Goal: Task Accomplishment & Management: Manage account settings

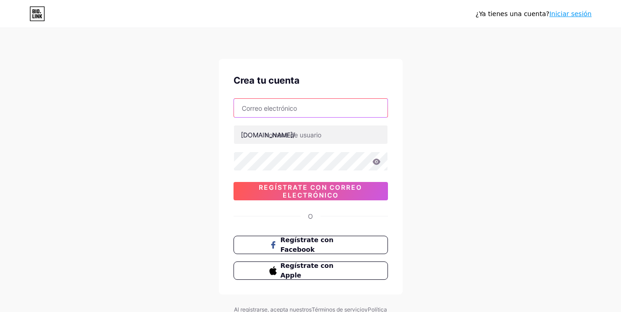
click at [250, 115] on input "text" at bounding box center [311, 108] width 154 height 18
type input "agenda.nutrisol@gmail.com"
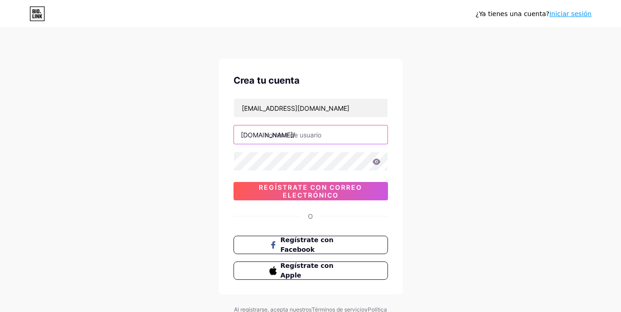
click at [279, 137] on input "text" at bounding box center [311, 135] width 154 height 18
type input "nutrisol"
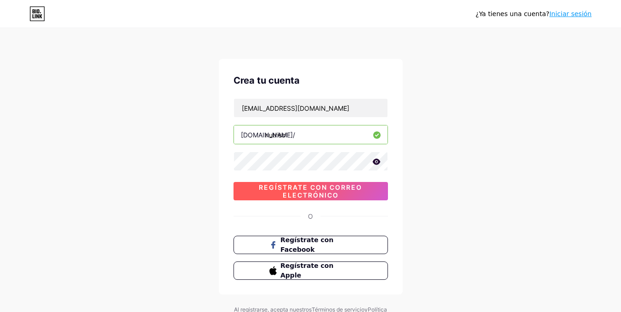
click at [308, 192] on font "Regístrate con correo electrónico" at bounding box center [310, 191] width 103 height 16
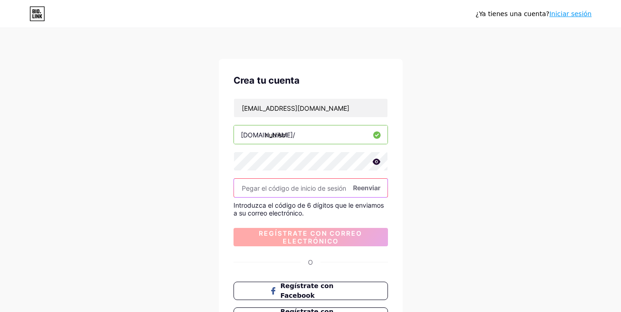
click at [308, 192] on input "text" at bounding box center [311, 188] width 154 height 18
click at [302, 191] on input "text" at bounding box center [311, 188] width 154 height 18
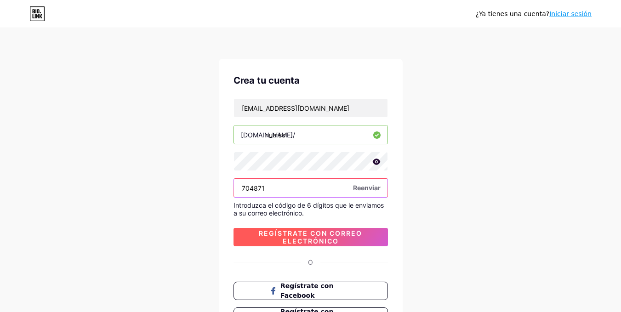
type input "704871"
click at [304, 234] on font "Regístrate con correo electrónico" at bounding box center [310, 237] width 103 height 16
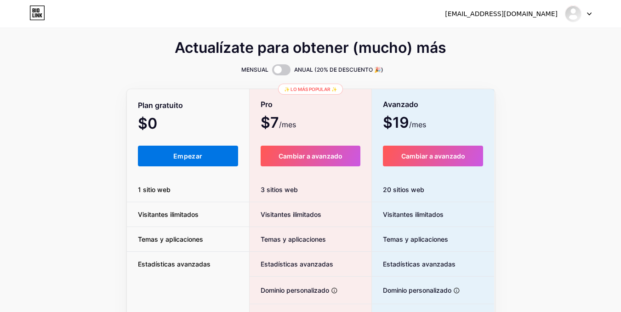
click at [173, 157] on button "Empezar" at bounding box center [188, 156] width 101 height 21
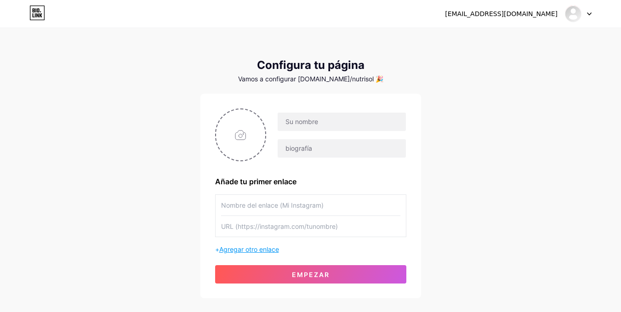
click at [231, 247] on font "Agregar otro enlace" at bounding box center [249, 250] width 60 height 8
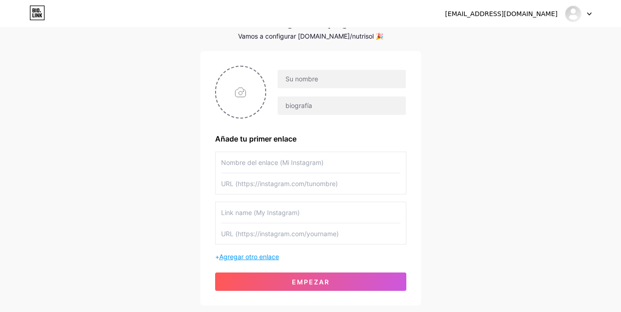
scroll to position [42, 0]
click at [231, 255] on font "Agregar otro enlace" at bounding box center [249, 257] width 60 height 8
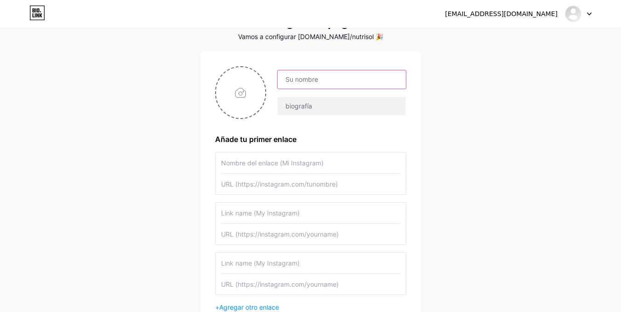
click at [304, 81] on input "text" at bounding box center [342, 79] width 128 height 18
click at [584, 152] on div "agenda.nutrisol@gmail.com Panel Cerrar sesión Configura tu página Vamos a confi…" at bounding box center [310, 172] width 621 height 428
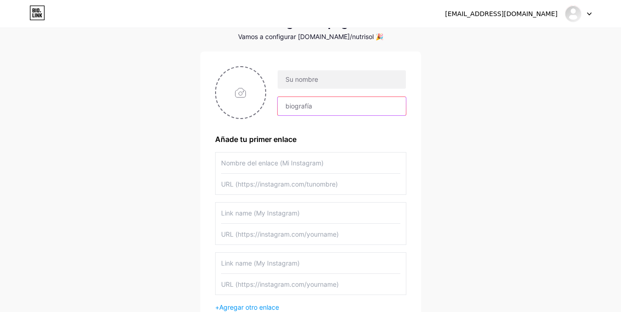
click at [331, 103] on input "text" at bounding box center [342, 106] width 128 height 18
paste input "✨Plan personalizado según tu ADN✨ 📍Cita Presencial | 🌐Online Agenda tu cita aqu…"
type input "✨Plan personalizado según tu ADN✨ 📍Cita Presencial | 🌐Online Agenda tu cita aqu…"
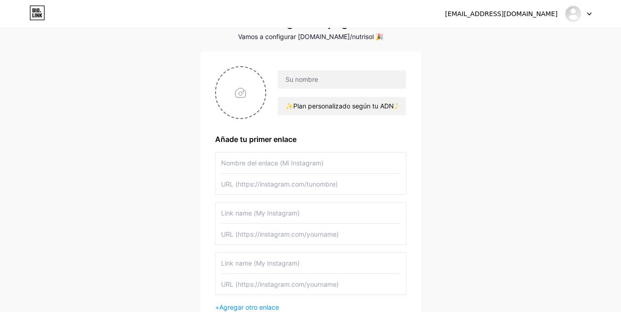
click at [457, 116] on div "agenda.nutrisol@gmail.com Panel Cerrar sesión Configura tu página Vamos a confi…" at bounding box center [310, 172] width 621 height 428
click at [288, 106] on input "✨Plan personalizado según tu ADN✨ 📍Cita Presencial | 🌐Online Agenda tu cita aqu…" at bounding box center [342, 106] width 128 height 18
click at [285, 82] on input "text" at bounding box center [342, 79] width 128 height 18
type input "Nutrisol"
click at [47, 126] on div "agenda.nutrisol@gmail.com Panel Cerrar sesión Configura tu página Vamos a confi…" at bounding box center [310, 172] width 621 height 428
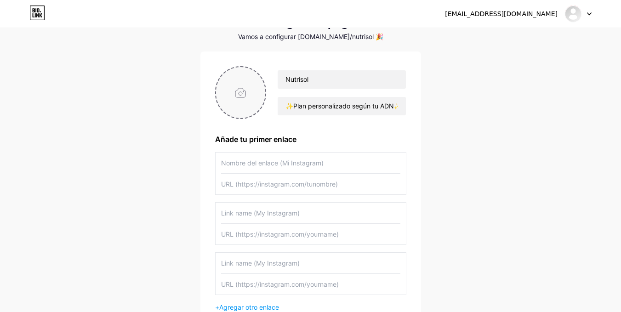
click at [259, 98] on input "file" at bounding box center [241, 92] width 50 height 51
type input "C:\fakepath\Imagen de WhatsApp 2025-08-12 a las 12.05.52_d10f015e.jpg"
click at [235, 166] on input "text" at bounding box center [310, 163] width 179 height 21
type input "Instagram"
click at [572, 80] on div "agenda.nutrisol@gmail.com Panel Cerrar sesión Configura tu página Vamos a confi…" at bounding box center [310, 172] width 621 height 428
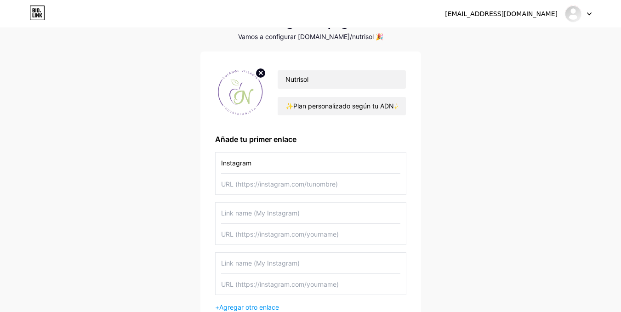
click at [234, 181] on input "text" at bounding box center [310, 184] width 179 height 21
paste input "[URL][DOMAIN_NAME][DOMAIN_NAME]"
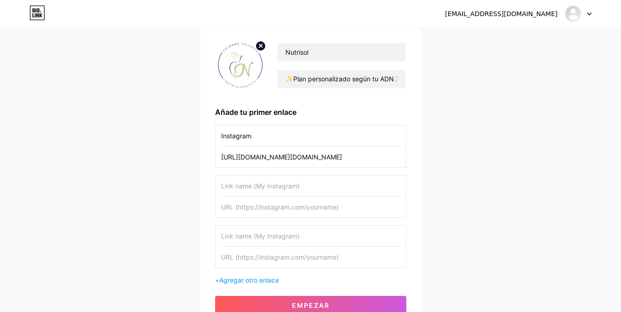
scroll to position [74, 0]
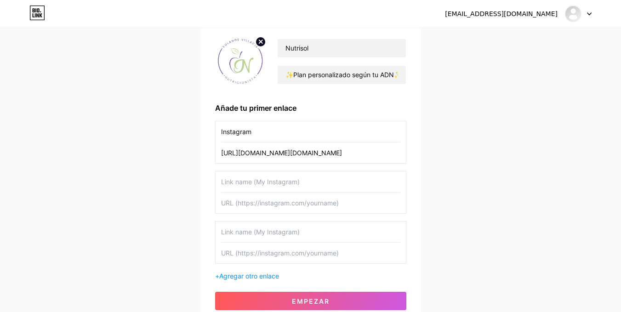
type input "[URL][DOMAIN_NAME][DOMAIN_NAME]"
click at [234, 181] on input "text" at bounding box center [310, 181] width 179 height 21
type input "Tik tok"
click at [244, 197] on input "text" at bounding box center [310, 203] width 179 height 21
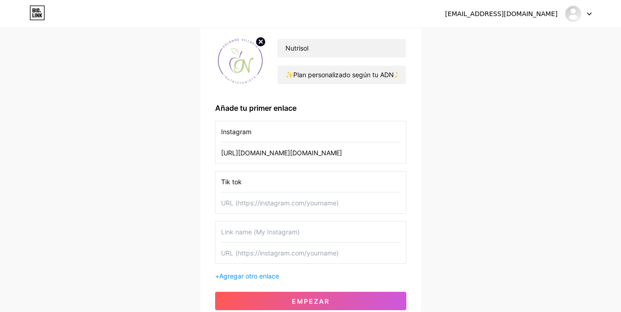
click at [60, 110] on div "agenda.nutrisol@gmail.com Panel Cerrar sesión Configura tu página Vamos a confi…" at bounding box center [310, 140] width 621 height 428
click at [291, 210] on input "text" at bounding box center [310, 203] width 179 height 21
type input "b"
paste input "[URL][DOMAIN_NAME][DOMAIN_NAME]"
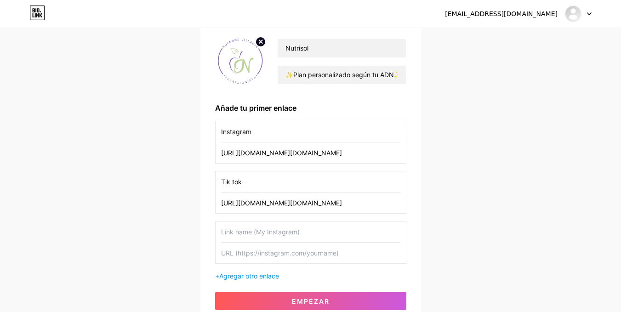
type input "[URL][DOMAIN_NAME][DOMAIN_NAME]"
click at [598, 72] on div "agenda.nutrisol@gmail.com Panel Cerrar sesión Configura tu página Vamos a confi…" at bounding box center [310, 140] width 621 height 428
click at [251, 127] on input "Instagram" at bounding box center [310, 131] width 179 height 21
paste input "🦦"
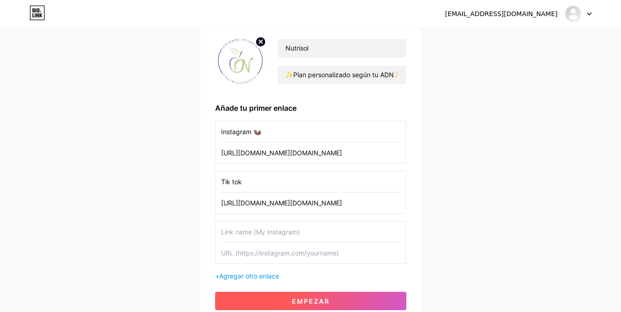
type input "Instagram 🦦"
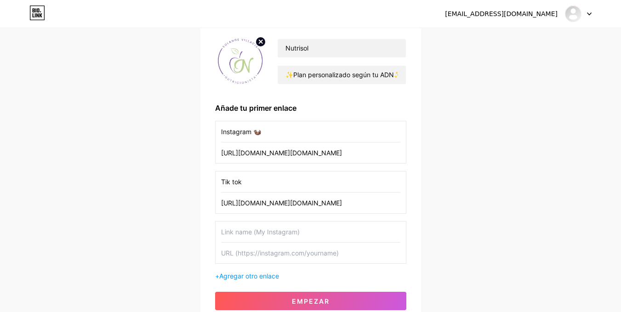
click at [564, 138] on div "agenda.nutrisol@gmail.com Panel Cerrar sesión Configura tu página Vamos a confi…" at bounding box center [310, 140] width 621 height 428
click at [281, 186] on input "Tik tok" at bounding box center [310, 181] width 179 height 21
paste input "💜"
type input "Tik tok 💜"
click at [233, 234] on input "text" at bounding box center [310, 232] width 179 height 21
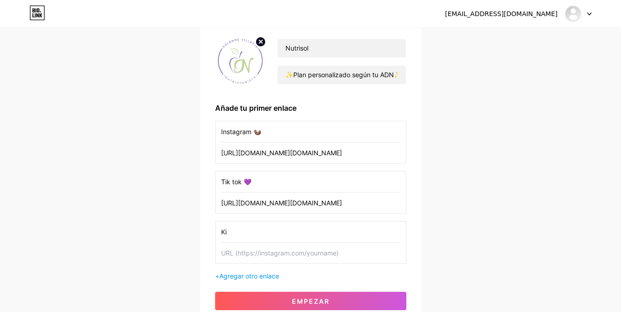
type input "K"
type input "LinkedIn"
click at [573, 113] on div "agenda.nutrisol@gmail.com Panel Cerrar sesión Configura tu página Vamos a confi…" at bounding box center [310, 140] width 621 height 428
click at [240, 260] on input "text" at bounding box center [310, 253] width 179 height 21
paste input "[URL][DOMAIN_NAME][PERSON_NAME]"
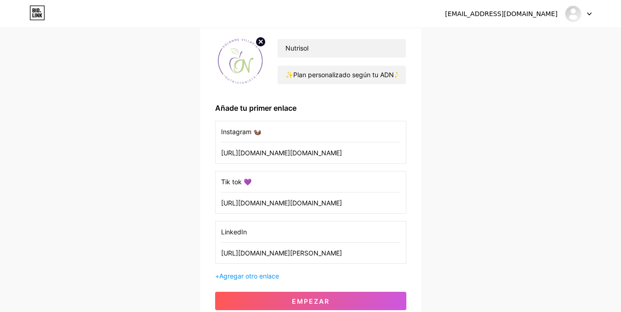
scroll to position [0, 269]
type input "[URL][DOMAIN_NAME][PERSON_NAME]"
click at [239, 274] on font "Agregar otro enlace" at bounding box center [249, 276] width 60 height 8
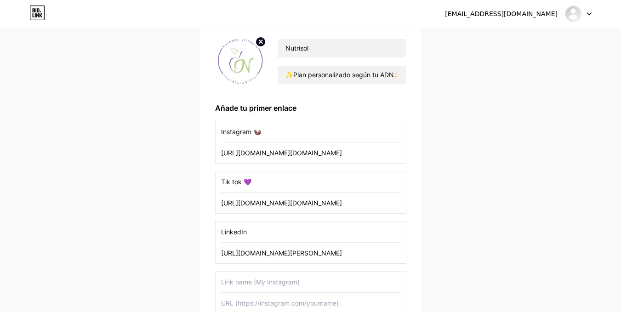
click at [252, 284] on input "text" at bounding box center [310, 282] width 179 height 21
type input "Facebook"
click at [574, 170] on div "agenda.nutrisol@gmail.com Panel Cerrar sesión Configura tu página Vamos a confi…" at bounding box center [310, 165] width 621 height 478
click at [259, 228] on input "LinkedIn" at bounding box center [310, 232] width 179 height 21
paste input "👩🏻‍⚕"
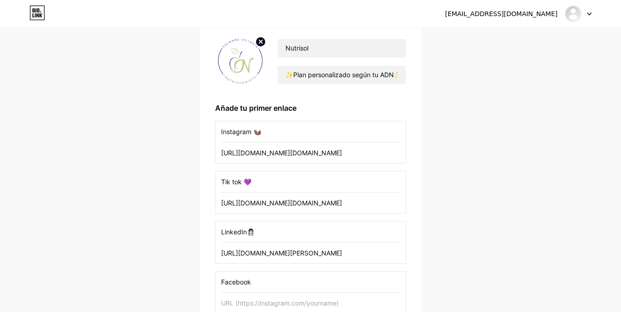
type input "LinkedIn👩🏻‍⚕"
click at [564, 192] on div "agenda.nutrisol@gmail.com Panel Cerrar sesión Configura tu página Vamos a confi…" at bounding box center [310, 165] width 621 height 478
click at [265, 289] on input "Facebook" at bounding box center [310, 282] width 179 height 21
paste input "💙"
type input "Facebook💙"
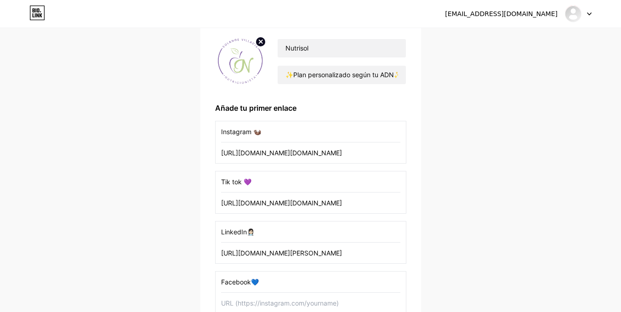
click at [0, 165] on div "agenda.nutrisol@gmail.com Panel Cerrar sesión Configura tu página Vamos a confi…" at bounding box center [310, 165] width 621 height 478
click at [248, 301] on input "text" at bounding box center [310, 303] width 179 height 21
paste input "[URL][DOMAIN_NAME]"
type input "[URL][DOMAIN_NAME]"
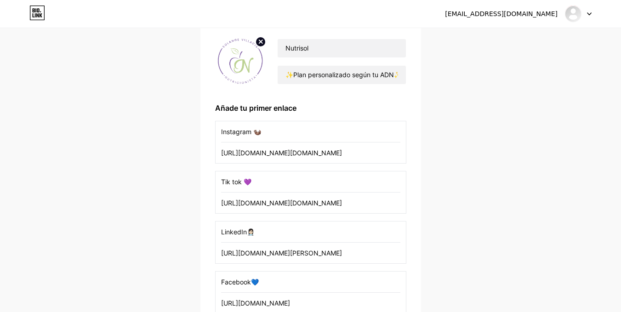
scroll to position [0, 0]
click at [466, 124] on div "agenda.nutrisol@gmail.com Panel Cerrar sesión Configura tu página Vamos a confi…" at bounding box center [310, 165] width 621 height 478
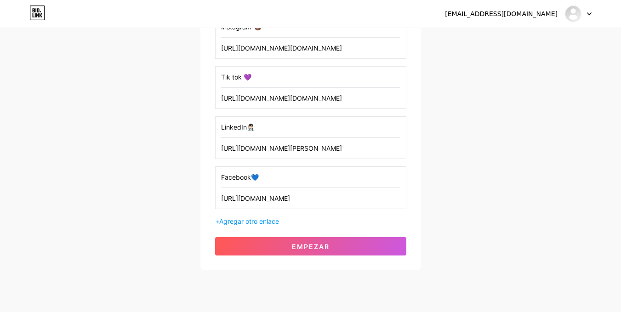
scroll to position [179, 0]
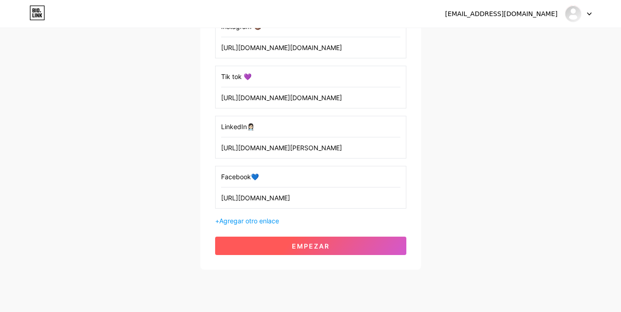
click at [324, 243] on font "Empezar" at bounding box center [311, 246] width 38 height 8
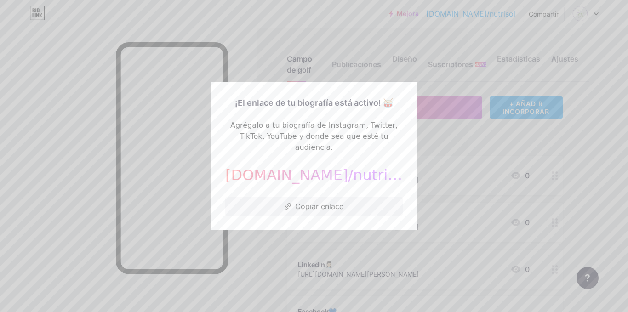
click at [296, 240] on div at bounding box center [314, 156] width 628 height 312
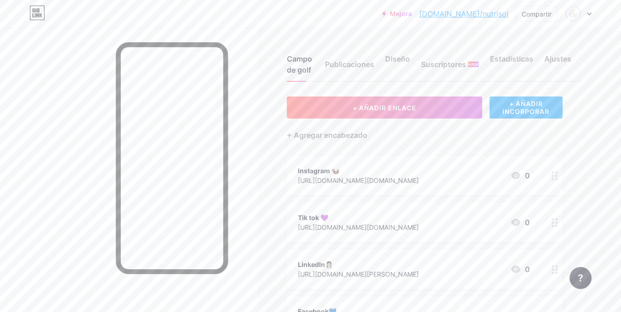
click at [557, 175] on circle at bounding box center [556, 176] width 2 height 2
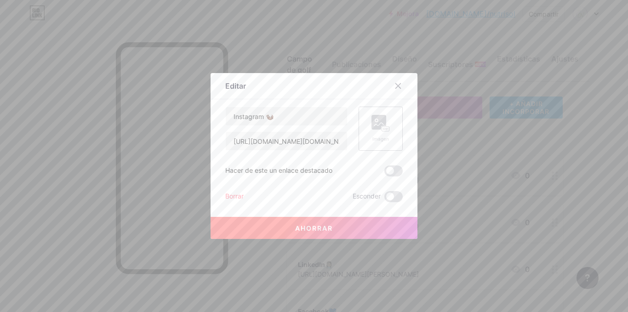
click at [387, 122] on div "Imagen" at bounding box center [381, 129] width 44 height 44
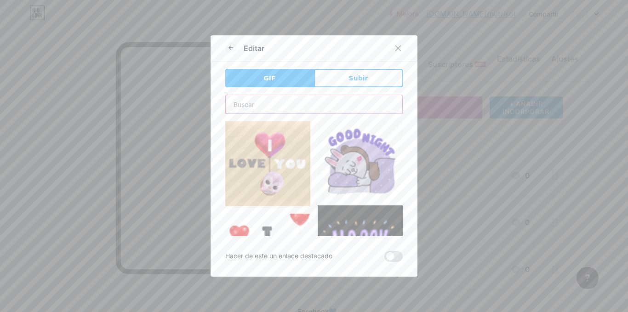
click at [242, 104] on input "text" at bounding box center [314, 104] width 177 height 18
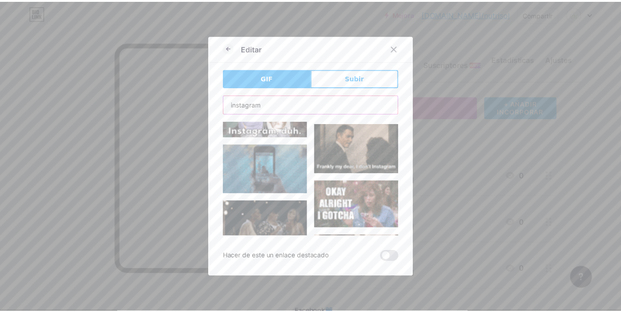
scroll to position [2172, 0]
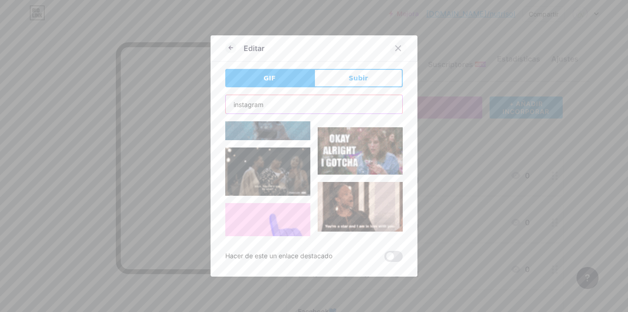
type input "instagram"
click at [394, 51] on icon at bounding box center [397, 48] width 7 height 7
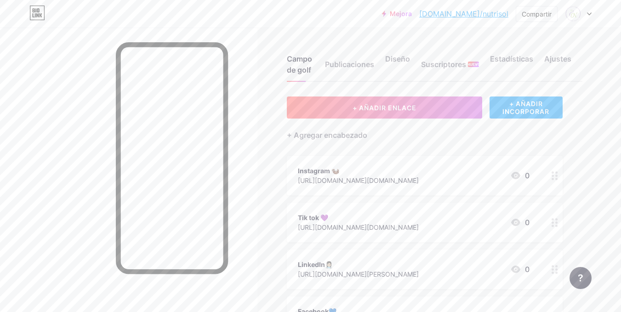
click at [546, 168] on div "Instagram 🦦 https://www.instagram.com/nutrisol.nutricion?igsh=NjhtMjAwcDRrMTNw 0" at bounding box center [425, 176] width 276 height 40
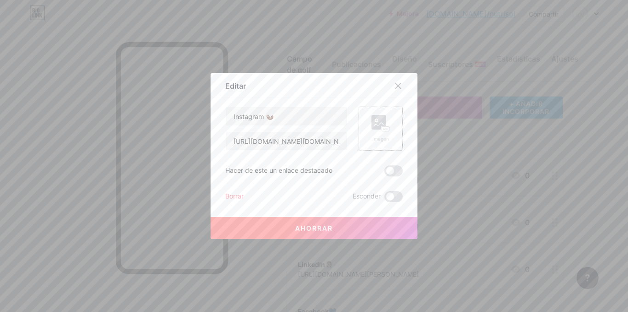
click at [391, 137] on div "Imagen" at bounding box center [381, 129] width 44 height 44
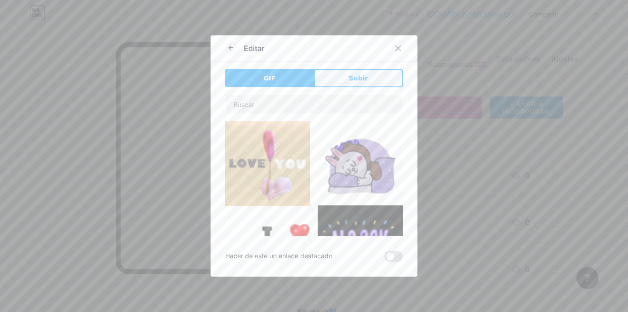
click at [358, 79] on font "Subir" at bounding box center [358, 77] width 19 height 7
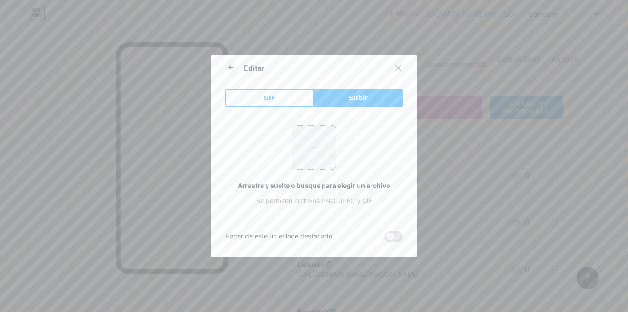
click at [304, 143] on input "file" at bounding box center [313, 147] width 43 height 43
type input "C:\fakepath\Instagram_logo_2022.svg.webp"
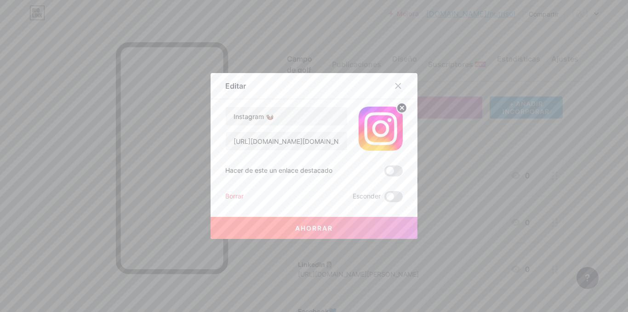
click at [316, 223] on button "Ahorrar" at bounding box center [314, 228] width 207 height 22
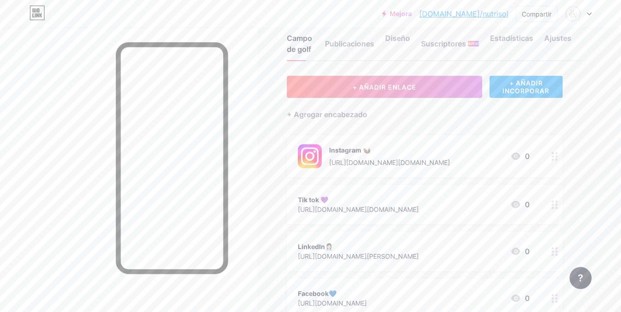
scroll to position [21, 0]
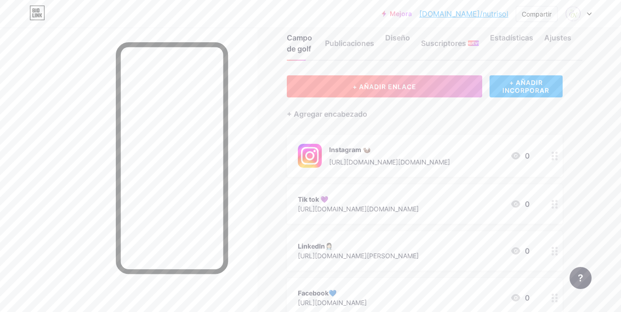
click at [372, 84] on font "+ AÑADIR ENLACE" at bounding box center [385, 87] width 64 height 8
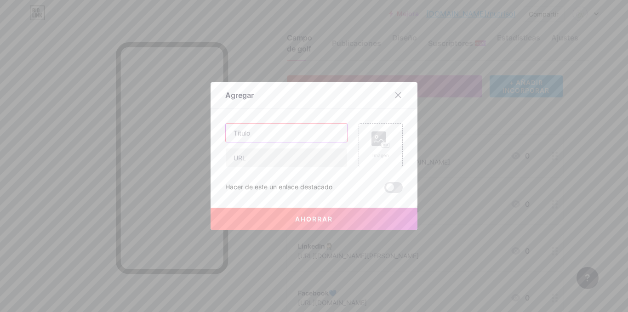
click at [275, 125] on input "text" at bounding box center [286, 133] width 121 height 18
type input "WhatsApp"
click at [263, 162] on input "text" at bounding box center [286, 157] width 121 height 18
click at [31, 118] on div at bounding box center [314, 156] width 628 height 312
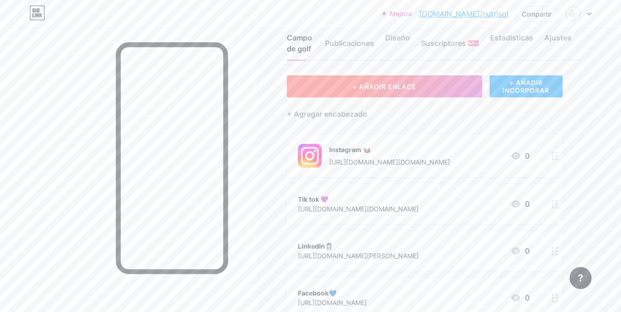
click at [358, 83] on font "+ AÑADIR ENLACE" at bounding box center [385, 87] width 64 height 8
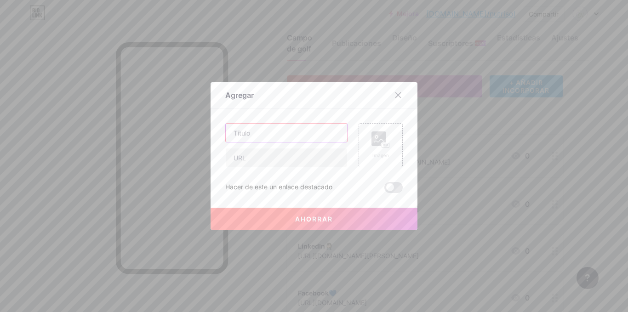
click at [264, 125] on input "text" at bounding box center [286, 133] width 121 height 18
click at [243, 158] on input "text" at bounding box center [286, 157] width 121 height 18
paste input "http://wa.me/593969241174"
type input "http://wa.me/593969241174"
click at [240, 136] on input "text" at bounding box center [286, 133] width 121 height 18
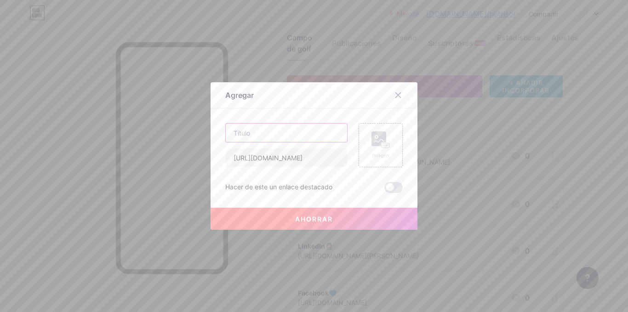
type input "Q"
type input "WhatsApp"
click at [303, 218] on font "Ahorrar" at bounding box center [314, 219] width 38 height 8
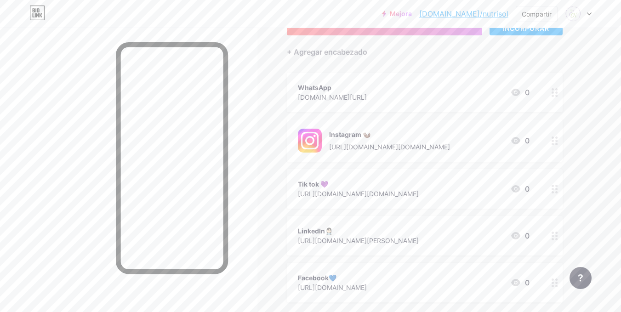
scroll to position [86, 0]
click at [552, 188] on icon at bounding box center [555, 187] width 6 height 9
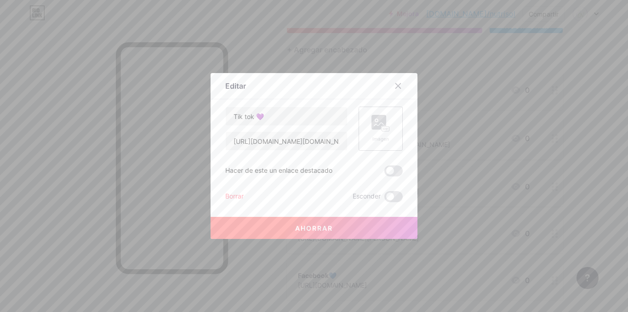
click at [372, 138] on font "Imagen" at bounding box center [380, 139] width 17 height 6
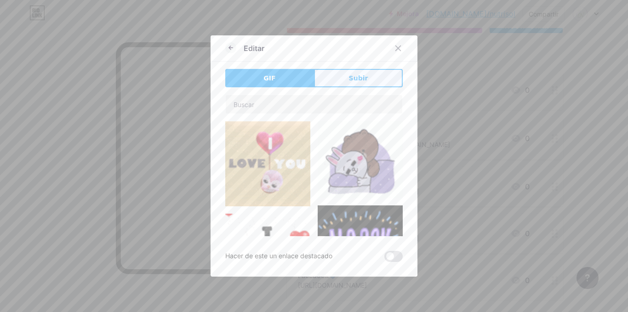
click at [335, 74] on button "Subir" at bounding box center [358, 78] width 89 height 18
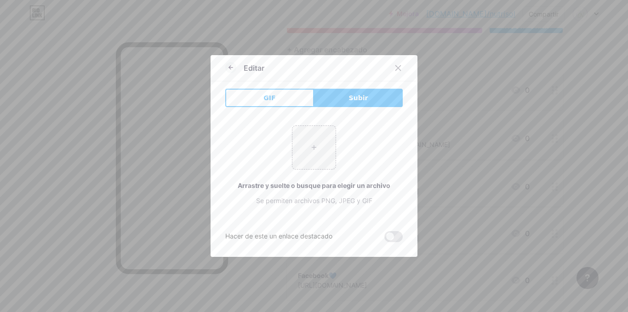
click at [265, 141] on div "+ Arrastre y suelte o busque para elegir un archivo Se permiten archivos PNG, J…" at bounding box center [313, 166] width 177 height 80
click at [319, 146] on input "file" at bounding box center [313, 147] width 43 height 43
click at [308, 144] on input "file" at bounding box center [313, 147] width 43 height 43
type input "C:\fakepath\whatsapp-logo-whatsapp-icon-logo-free-free-vector.jpg"
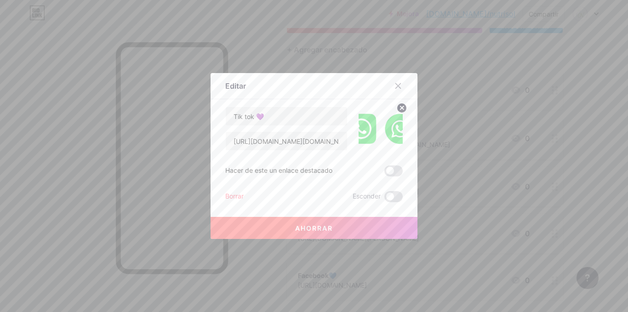
click at [381, 129] on img at bounding box center [381, 129] width 44 height 44
click at [400, 111] on circle at bounding box center [402, 108] width 10 height 10
click at [371, 133] on div "Imagen" at bounding box center [380, 129] width 18 height 28
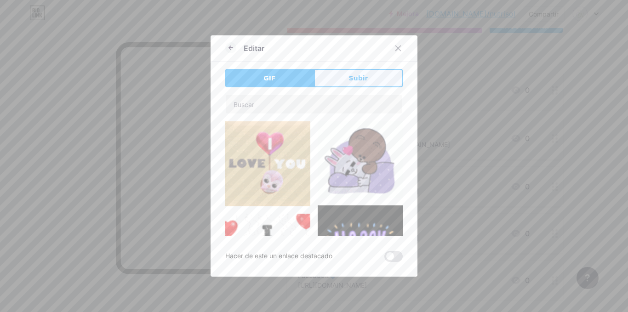
click at [347, 72] on button "Subir" at bounding box center [358, 78] width 89 height 18
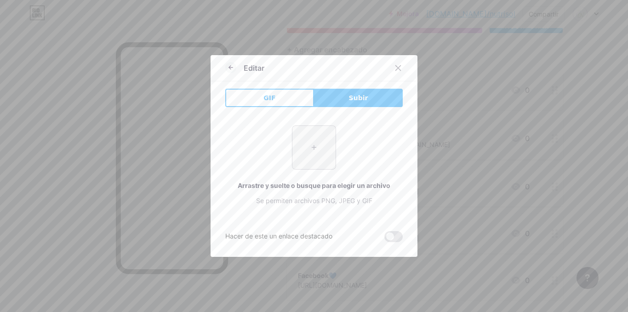
click at [304, 165] on input "file" at bounding box center [313, 147] width 43 height 43
type input "C:\fakepath\images.png"
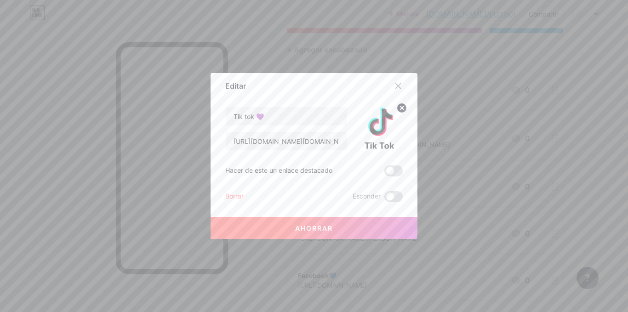
click at [360, 228] on button "Ahorrar" at bounding box center [314, 228] width 207 height 22
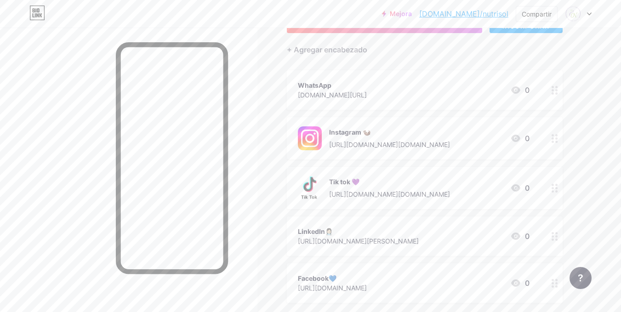
click at [354, 228] on div "LinkedIn👩🏻‍⚕" at bounding box center [358, 232] width 121 height 10
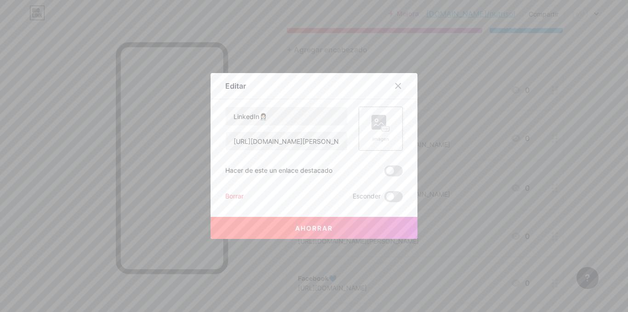
click at [375, 128] on rect at bounding box center [378, 122] width 15 height 15
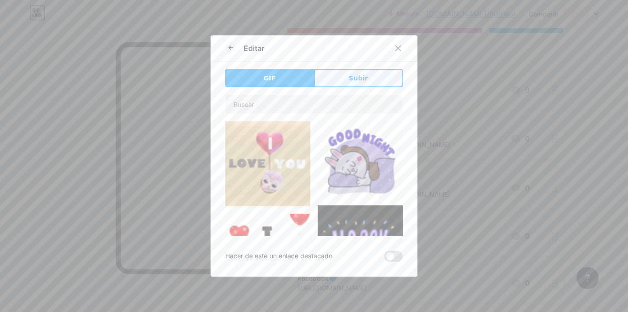
click at [330, 80] on button "Subir" at bounding box center [358, 78] width 89 height 18
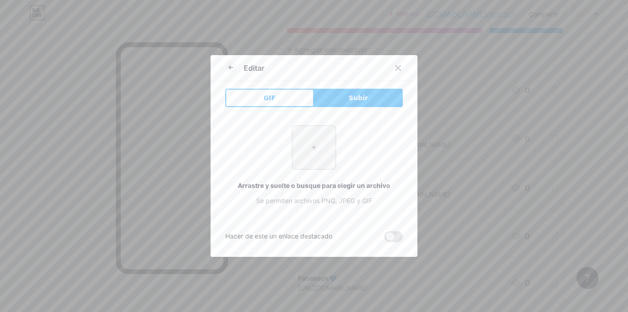
click at [324, 152] on input "file" at bounding box center [313, 147] width 43 height 43
type input "C:\fakepath\LinkedIn_logo_initials.png"
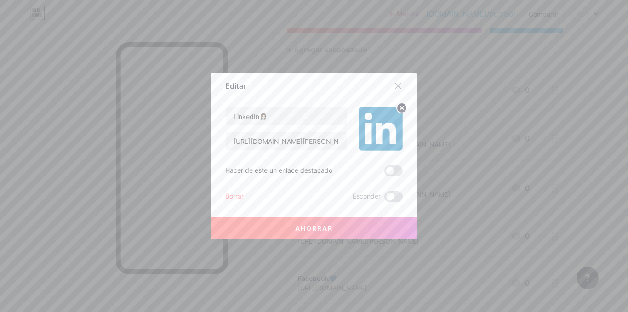
click at [314, 228] on font "Ahorrar" at bounding box center [314, 228] width 38 height 8
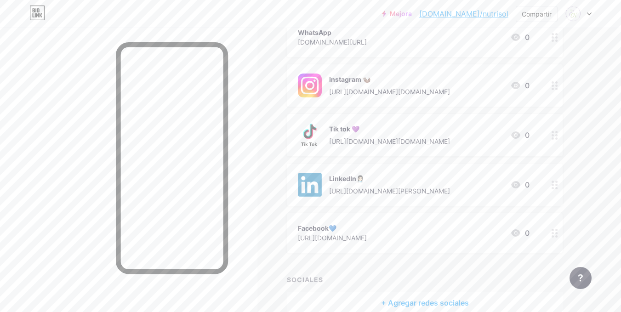
scroll to position [140, 0]
click at [552, 240] on div at bounding box center [555, 232] width 16 height 40
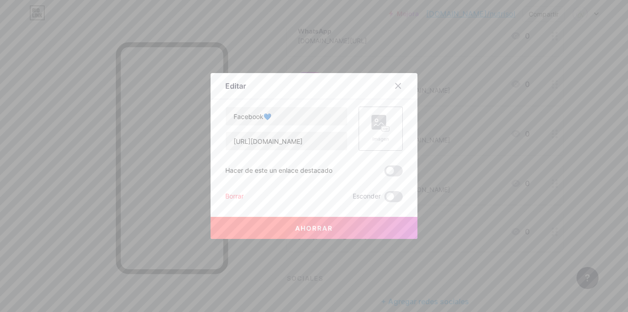
click at [376, 140] on font "Imagen" at bounding box center [380, 139] width 17 height 6
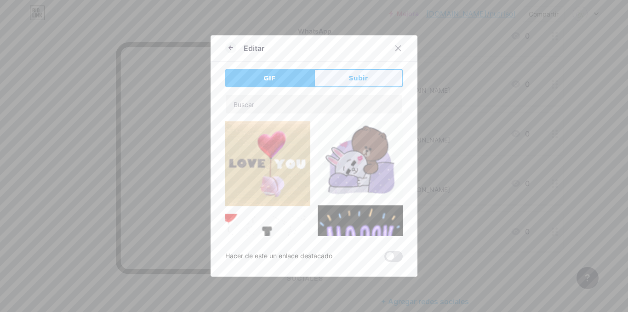
click at [322, 78] on button "Subir" at bounding box center [358, 78] width 89 height 18
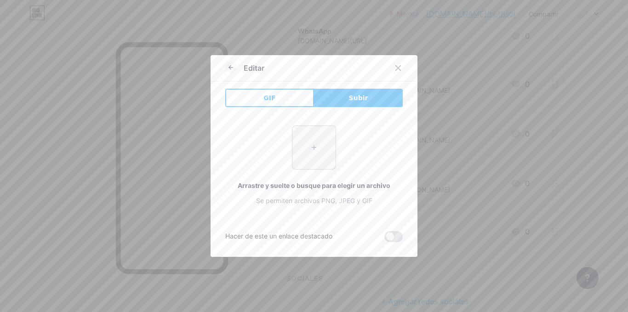
click at [308, 155] on input "file" at bounding box center [313, 147] width 43 height 43
type input "C:\fakepath\facebook-logo-facebook-icon-transparent-free-png.webp"
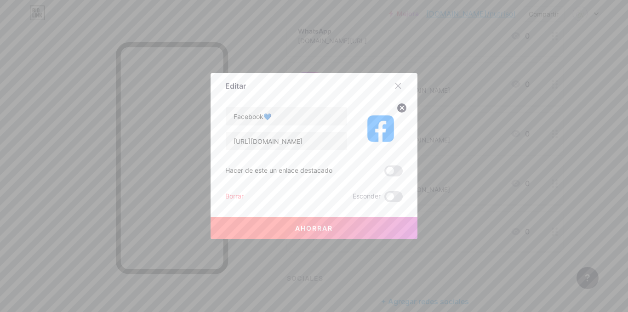
click at [324, 237] on button "Ahorrar" at bounding box center [314, 228] width 207 height 22
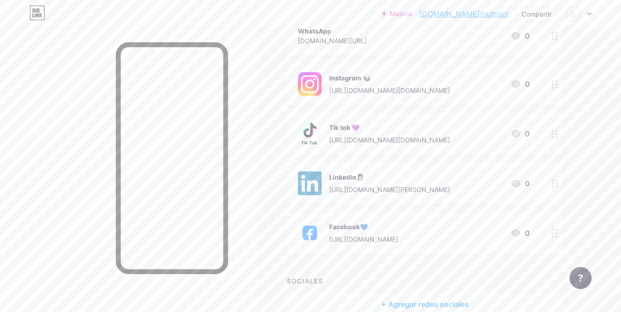
click at [554, 40] on div at bounding box center [555, 36] width 16 height 40
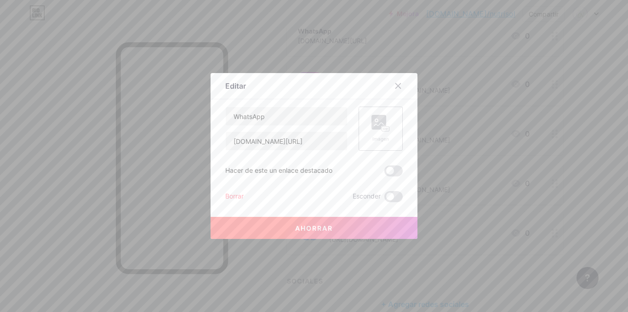
click at [382, 118] on rect at bounding box center [378, 122] width 15 height 15
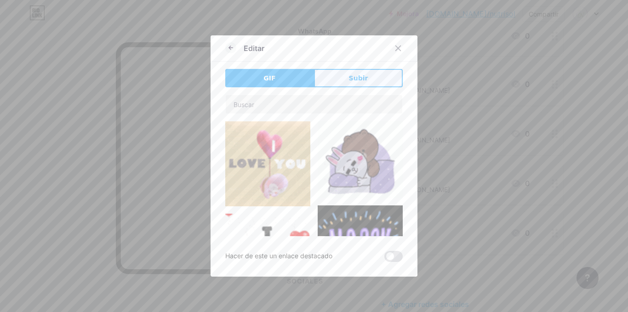
click at [320, 80] on button "Subir" at bounding box center [358, 78] width 89 height 18
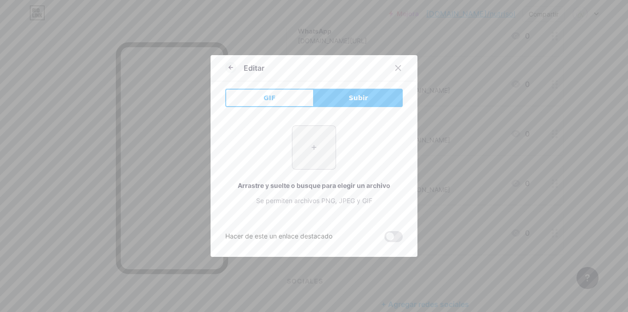
click at [314, 155] on input "file" at bounding box center [313, 147] width 43 height 43
type input "C:\fakepath\whatsapp-logo-whatsapp-icon-logo-free-free-vector.jpg"
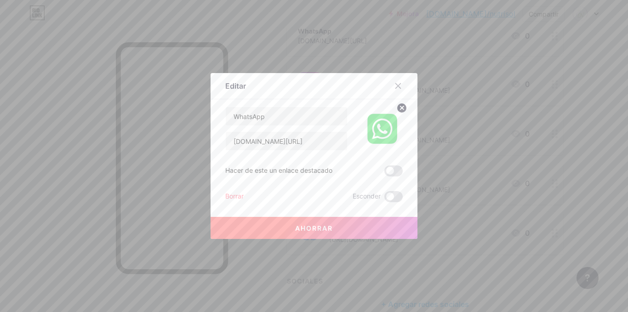
click at [326, 219] on button "Ahorrar" at bounding box center [314, 228] width 207 height 22
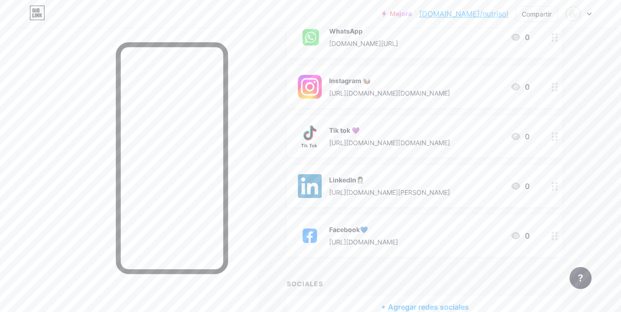
click at [557, 237] on icon at bounding box center [555, 236] width 6 height 9
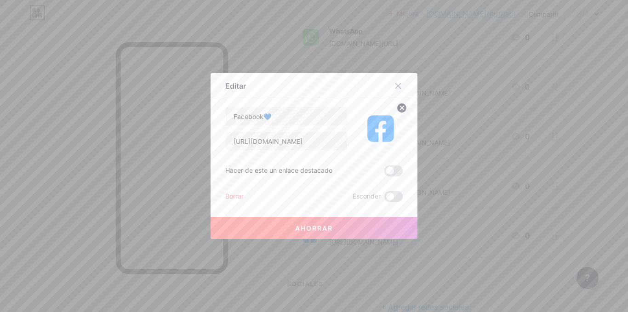
click at [373, 134] on img at bounding box center [381, 129] width 44 height 44
click at [400, 107] on icon at bounding box center [401, 107] width 3 height 3
click at [364, 131] on div "Imagen" at bounding box center [381, 129] width 44 height 44
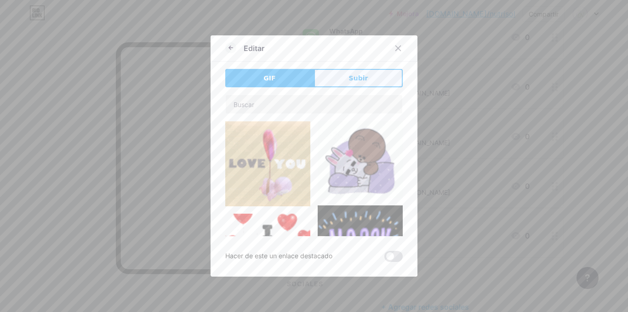
click at [348, 84] on button "Subir" at bounding box center [358, 78] width 89 height 18
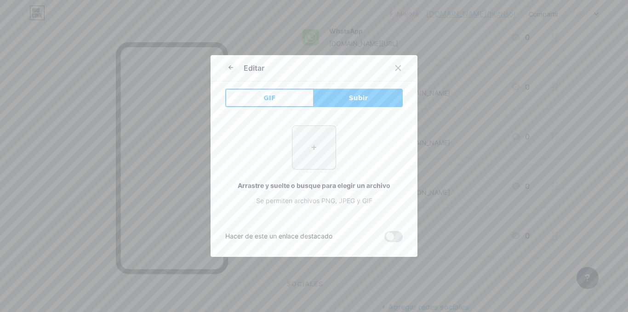
click at [316, 142] on input "file" at bounding box center [313, 147] width 43 height 43
type input "C:\fakepath\4a4c224a0c6667178bebdfa3b6bdb92b.jpg"
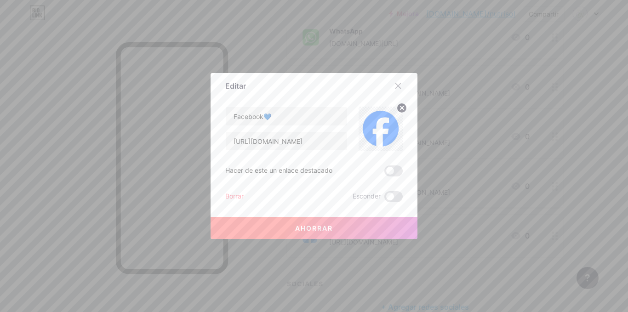
click at [352, 231] on button "Ahorrar" at bounding box center [314, 228] width 207 height 22
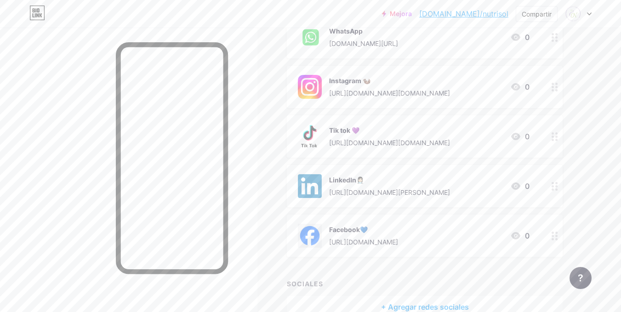
click at [559, 37] on div at bounding box center [555, 37] width 16 height 42
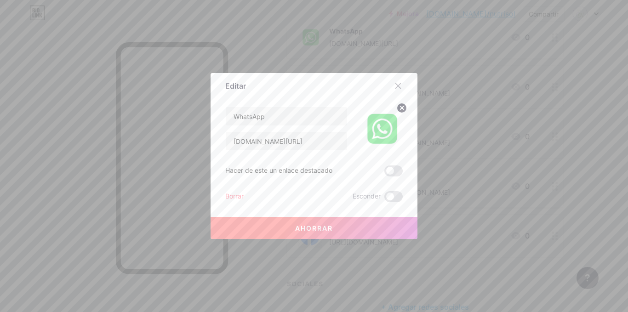
click at [397, 108] on circle at bounding box center [402, 108] width 10 height 10
click at [371, 130] on icon at bounding box center [380, 123] width 18 height 17
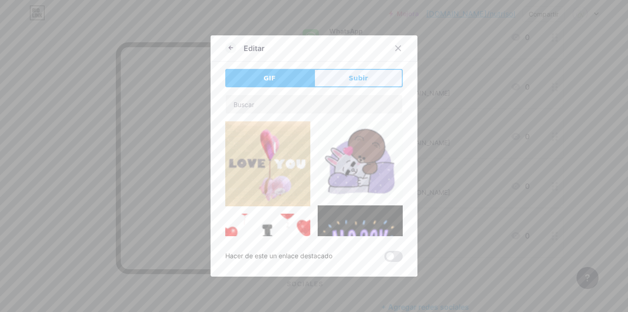
click at [335, 72] on button "Subir" at bounding box center [358, 78] width 89 height 18
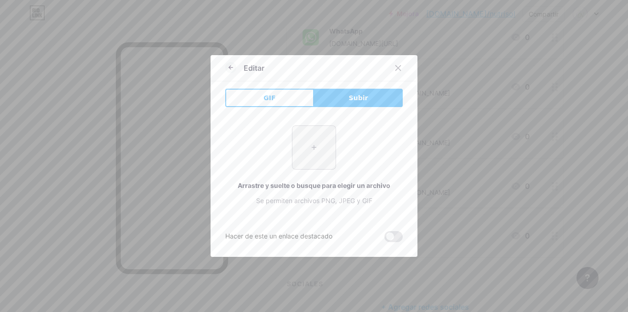
click at [318, 151] on input "file" at bounding box center [313, 147] width 43 height 43
type input "C:\fakepath\WhatsApp.svg.webp"
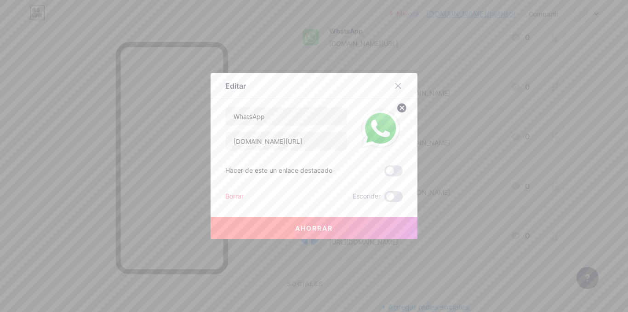
click at [330, 227] on button "Ahorrar" at bounding box center [314, 228] width 207 height 22
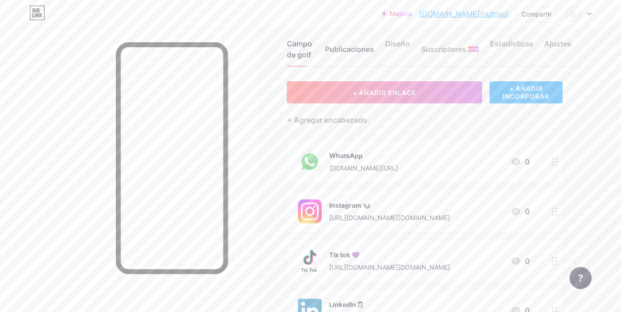
scroll to position [13, 0]
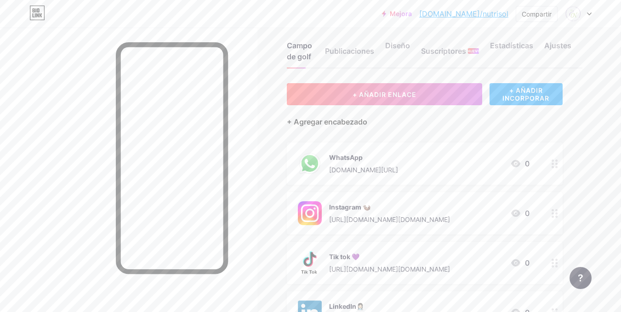
click at [303, 126] on font "+ Agregar encabezado" at bounding box center [327, 121] width 80 height 9
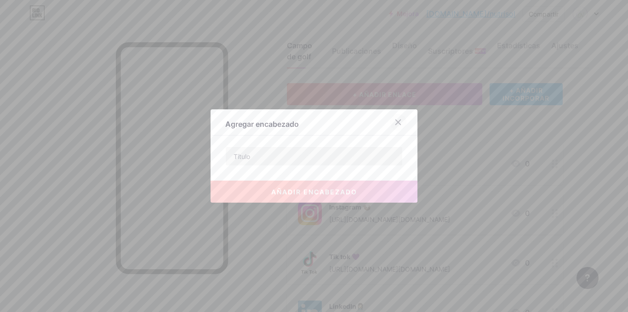
click at [398, 122] on icon at bounding box center [397, 122] width 7 height 7
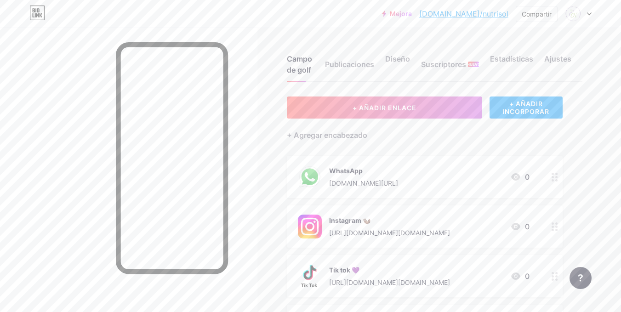
scroll to position [9, 0]
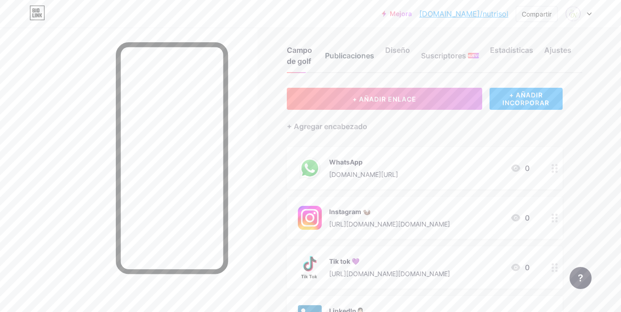
click at [366, 59] on font "Publicaciones" at bounding box center [349, 55] width 49 height 9
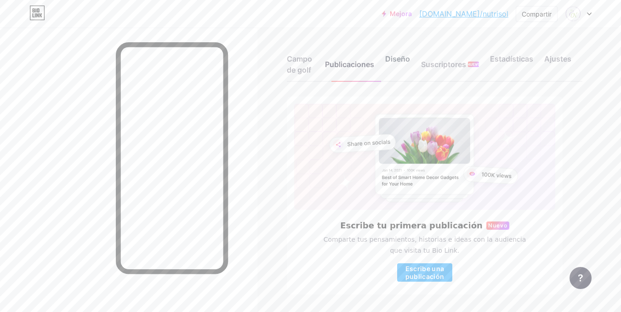
click at [394, 56] on font "Diseño" at bounding box center [397, 58] width 25 height 9
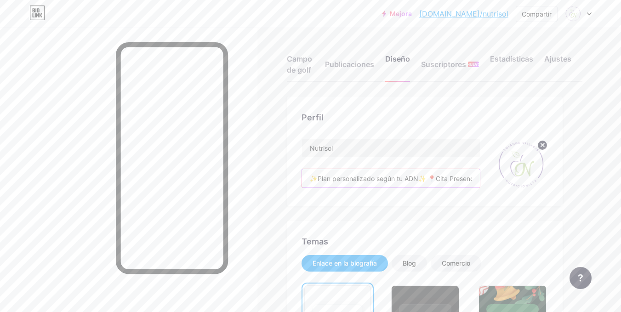
click at [429, 178] on input "✨Plan personalizado según tu ADN✨ 📍Cita Presencial | 🌐Online Agenda tu cita aqu…" at bounding box center [391, 178] width 178 height 18
click at [434, 179] on input "✨Plan personalizado según tu ADN✨ 📍Cita Presencial | 🌐Online Agenda tu cita aqu…" at bounding box center [391, 178] width 178 height 18
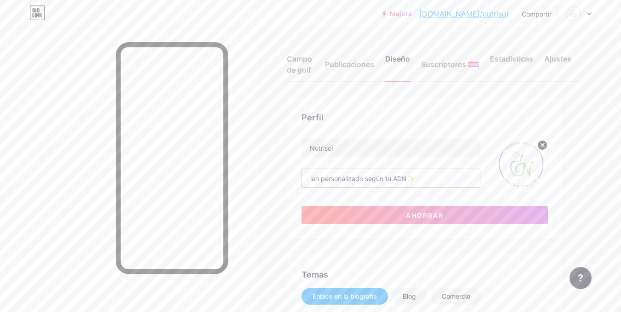
scroll to position [0, 13]
type input "✨Plan personalizado según tu ADN✨ 📍Cita Presencial | 🌐Online Agenda tu cita aqu…"
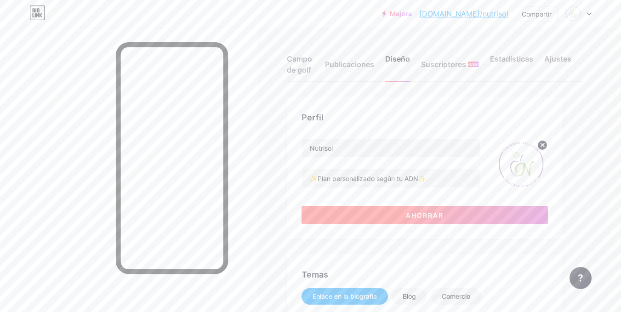
click at [399, 214] on button "Ahorrar" at bounding box center [425, 215] width 246 height 18
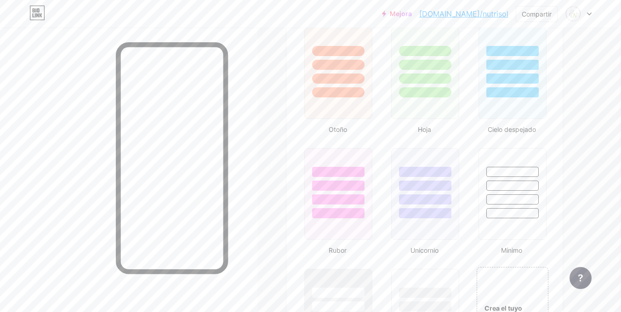
scroll to position [864, 0]
click at [433, 165] on div at bounding box center [425, 183] width 67 height 70
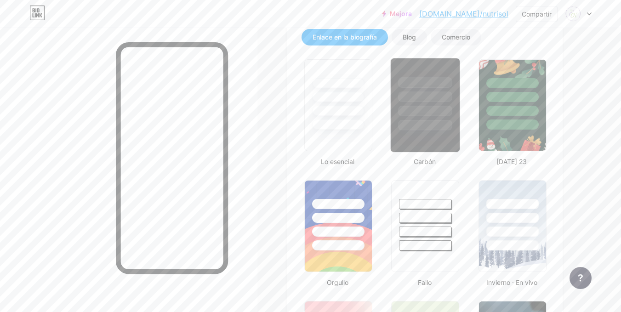
scroll to position [226, 0]
click at [355, 128] on div at bounding box center [338, 125] width 54 height 11
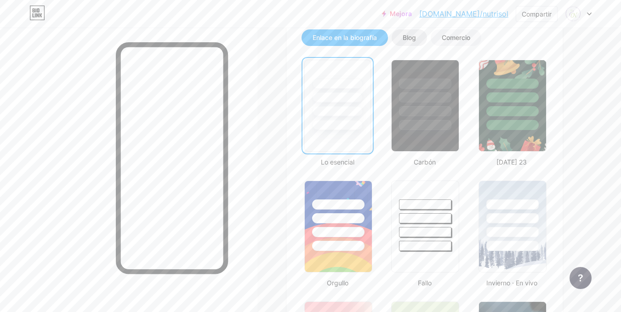
click at [414, 34] on font "Blog" at bounding box center [409, 38] width 13 height 8
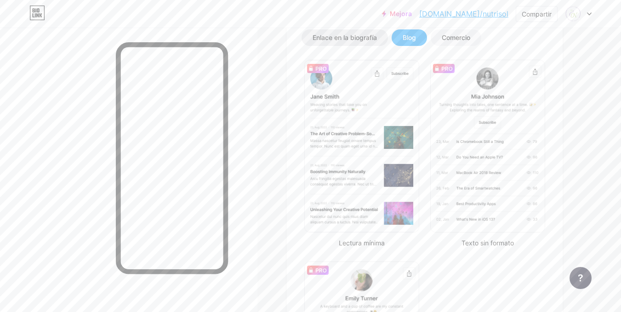
click at [370, 35] on font "Enlace en la biografía" at bounding box center [345, 38] width 64 height 8
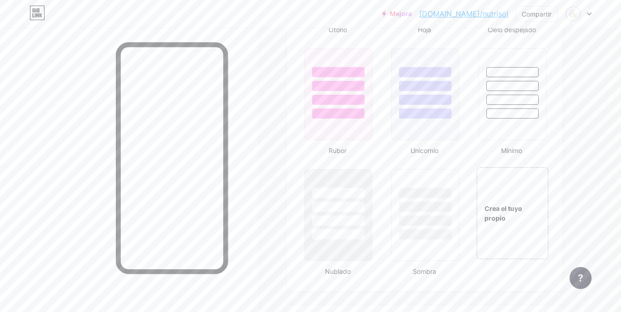
scroll to position [963, 0]
click at [426, 107] on div at bounding box center [425, 83] width 69 height 72
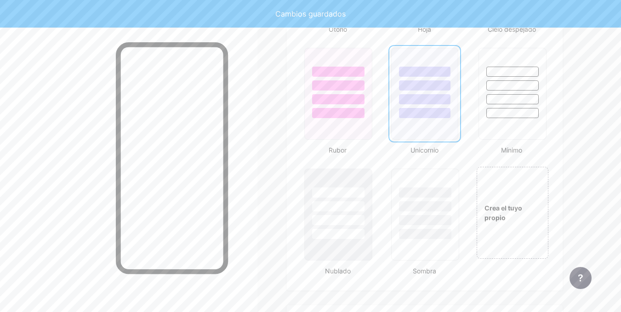
click at [426, 107] on div at bounding box center [425, 83] width 66 height 70
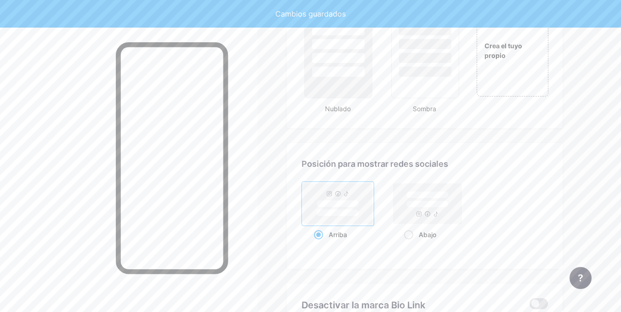
scroll to position [1126, 0]
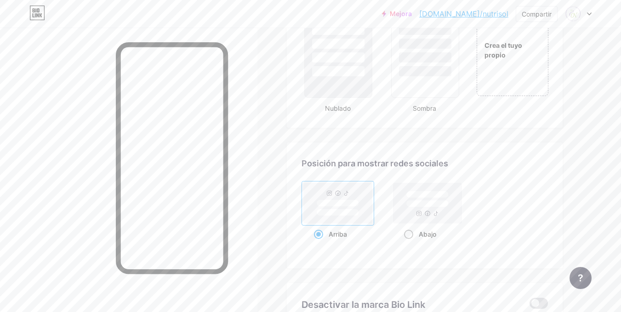
click at [417, 204] on rect at bounding box center [427, 203] width 42 height 7
click at [410, 243] on input "Abajo" at bounding box center [407, 246] width 6 height 6
radio input "true"
click at [334, 208] on rect at bounding box center [338, 203] width 69 height 40
click at [320, 243] on input "Arriba" at bounding box center [317, 246] width 6 height 6
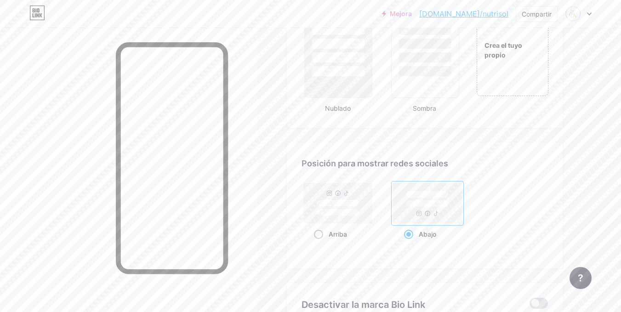
radio input "true"
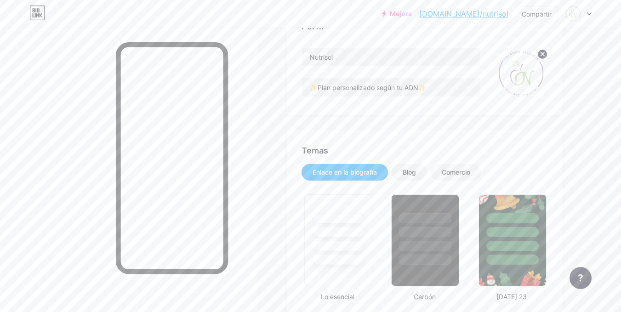
scroll to position [91, 0]
click at [334, 208] on div at bounding box center [338, 230] width 67 height 70
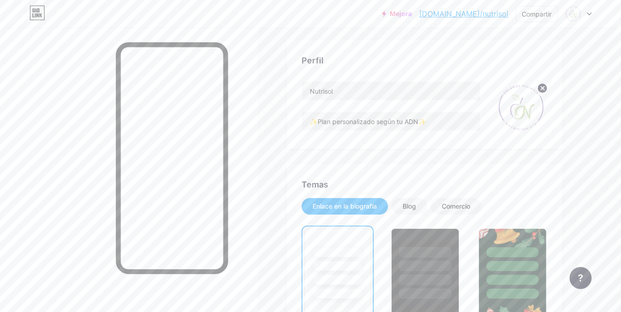
scroll to position [0, 0]
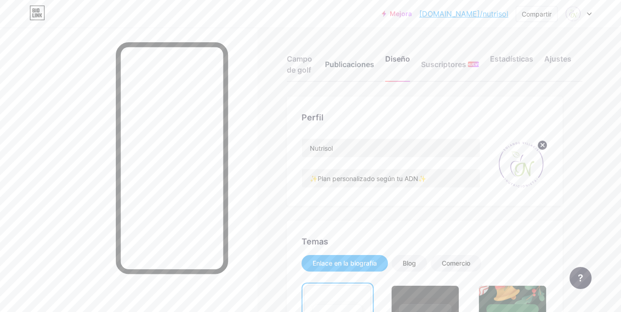
click at [358, 66] on font "Publicaciones" at bounding box center [349, 64] width 49 height 9
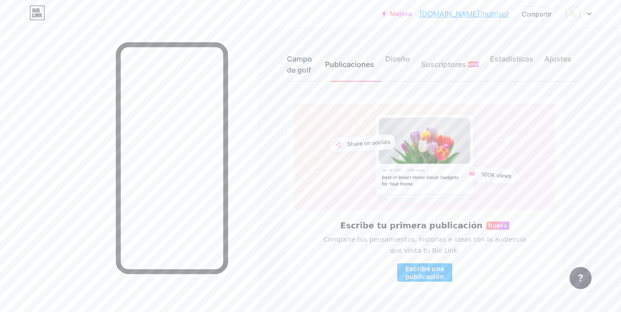
click at [304, 57] on font "Campo de golf" at bounding box center [299, 64] width 25 height 20
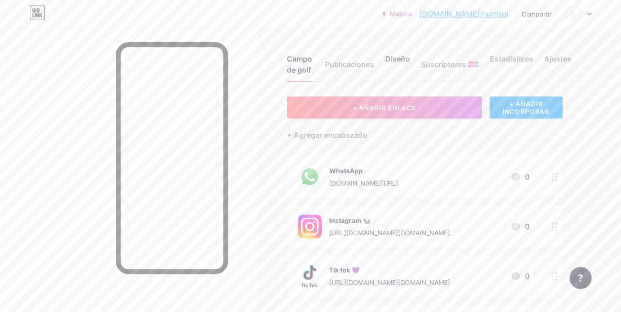
click at [400, 59] on font "Diseño" at bounding box center [397, 58] width 25 height 9
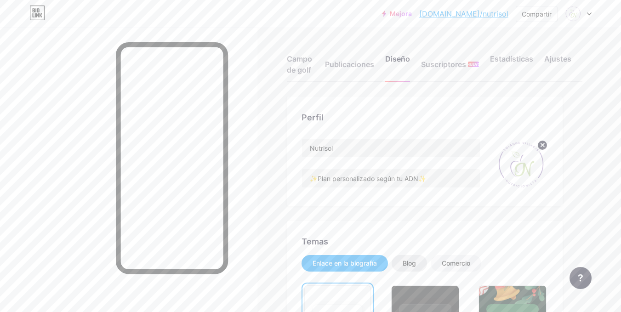
click at [407, 258] on div "Blog" at bounding box center [409, 263] width 35 height 17
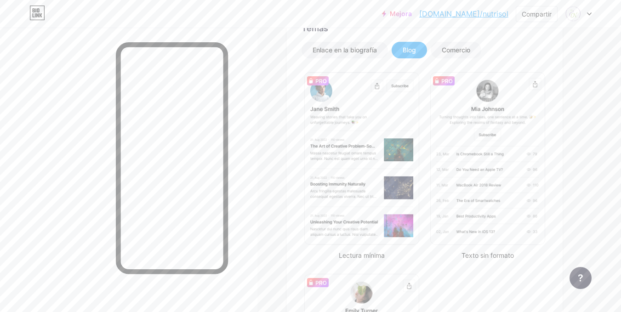
scroll to position [214, 0]
click at [443, 59] on div "Enlace en la biografía Blog Comercio Lectura mínima Texto sin formato Hoja info…" at bounding box center [425, 251] width 246 height 420
click at [443, 57] on div "Comercio" at bounding box center [456, 49] width 51 height 17
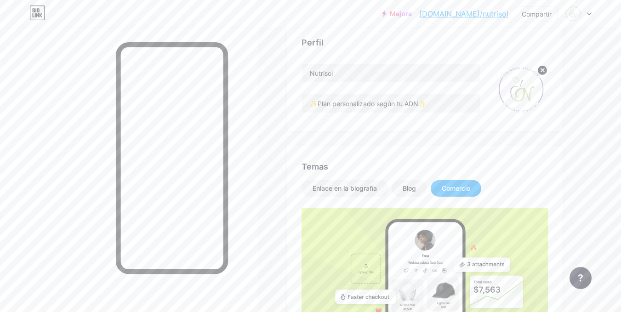
scroll to position [0, 0]
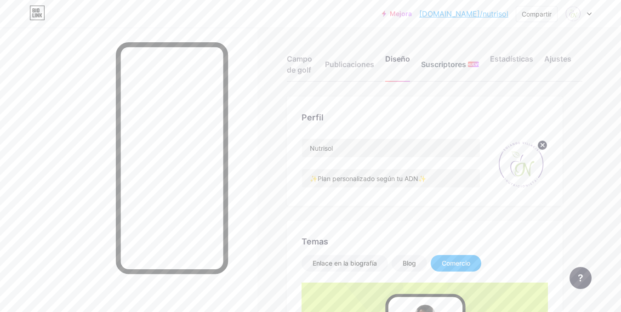
click at [452, 62] on font "Suscriptores" at bounding box center [443, 64] width 45 height 9
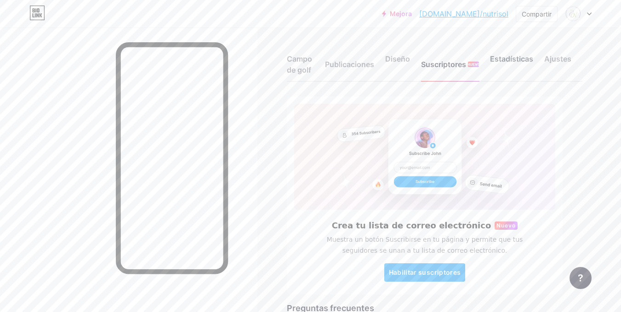
click at [508, 59] on font "Estadísticas" at bounding box center [511, 58] width 43 height 9
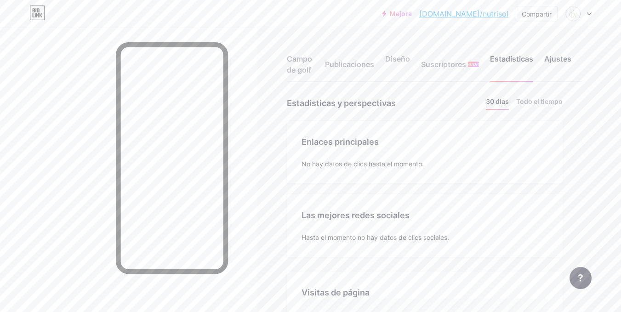
click at [560, 58] on font "Ajustes" at bounding box center [557, 58] width 27 height 9
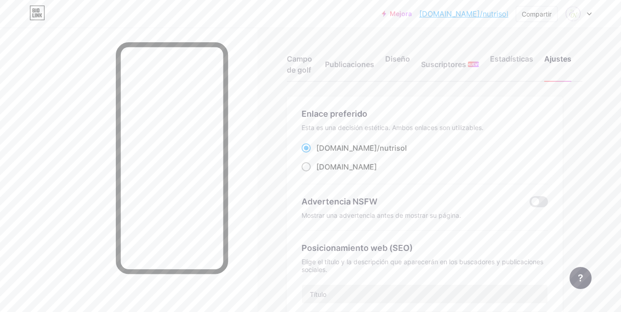
click at [359, 167] on font "[DOMAIN_NAME]" at bounding box center [346, 166] width 61 height 9
click at [322, 172] on input "nutrisol.bio.link ​" at bounding box center [319, 175] width 6 height 6
radio input "true"
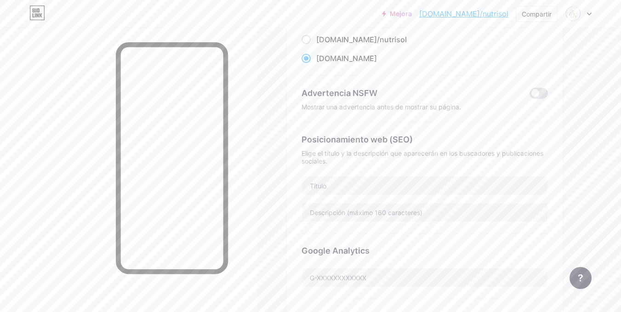
scroll to position [109, 0]
click at [342, 181] on input "text" at bounding box center [425, 185] width 246 height 18
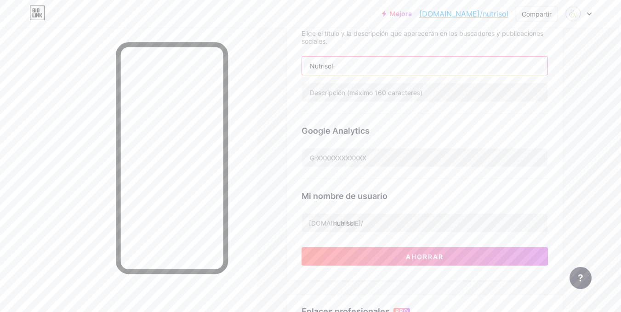
scroll to position [229, 0]
type input "Nutrisol"
click at [373, 215] on input "nutrisol" at bounding box center [425, 222] width 246 height 18
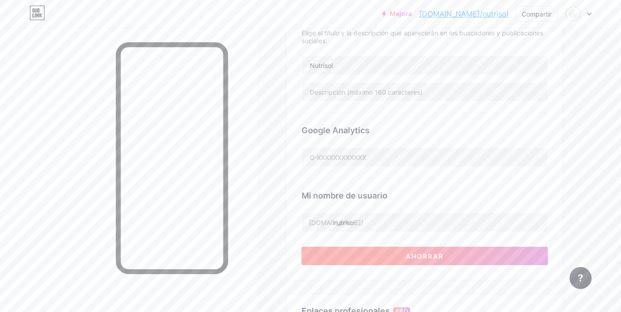
click at [455, 255] on button "Ahorrar" at bounding box center [425, 256] width 246 height 18
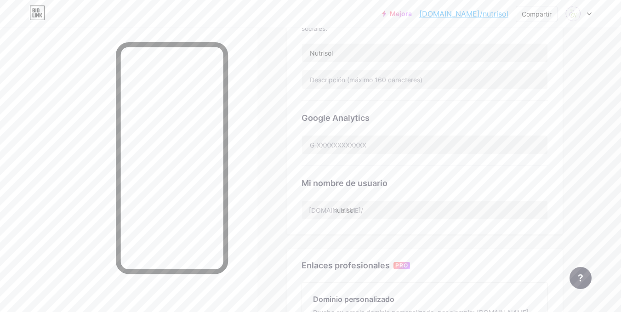
scroll to position [241, 0]
click at [326, 216] on input "nutrisol" at bounding box center [425, 210] width 246 height 18
click at [297, 243] on div "Enlace preferido Esta es una decisión estética. Ambos enlaces son utilizables. …" at bounding box center [425, 163] width 276 height 614
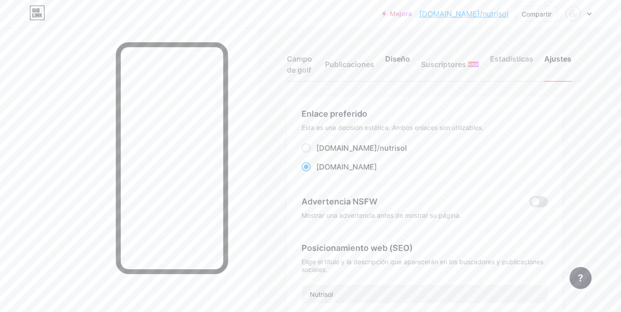
click at [395, 56] on font "Diseño" at bounding box center [397, 58] width 25 height 9
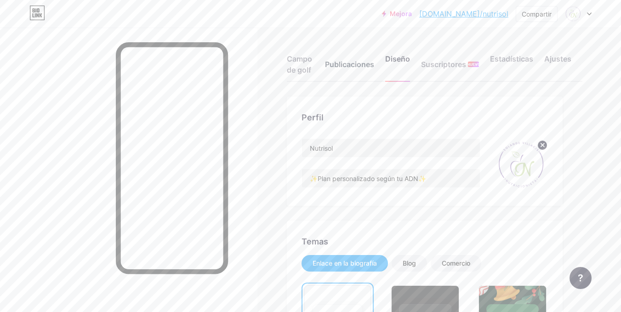
click at [359, 75] on div "Publicaciones" at bounding box center [349, 67] width 49 height 28
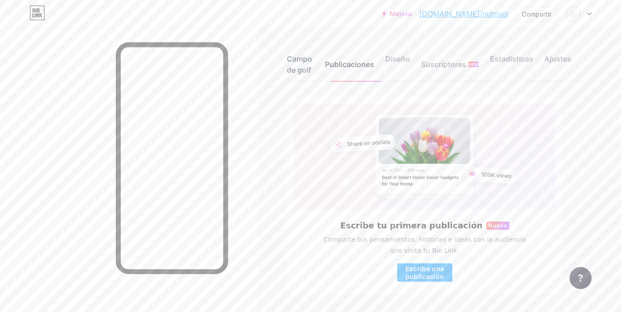
click at [300, 55] on font "Campo de golf" at bounding box center [299, 64] width 25 height 20
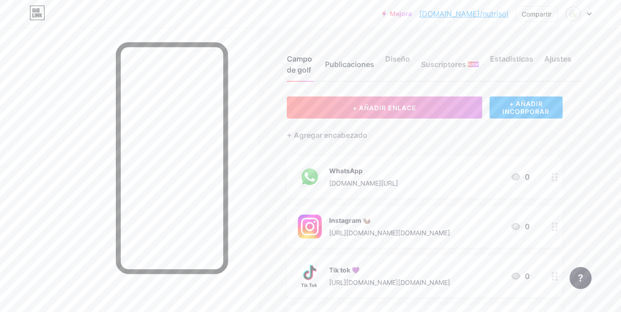
click at [348, 65] on font "Publicaciones" at bounding box center [349, 64] width 49 height 9
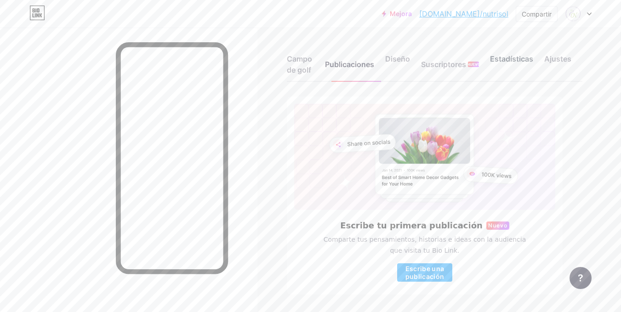
click at [510, 64] on div "Estadísticas" at bounding box center [511, 67] width 43 height 28
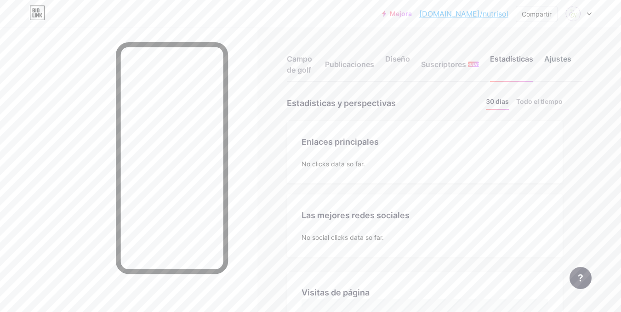
scroll to position [312, 621]
click at [552, 64] on div "Ajustes" at bounding box center [557, 67] width 27 height 28
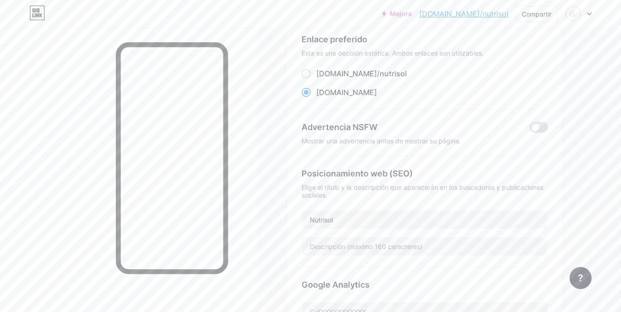
scroll to position [75, 0]
click at [346, 244] on input "text" at bounding box center [425, 246] width 246 height 18
type input "Nutricionista"
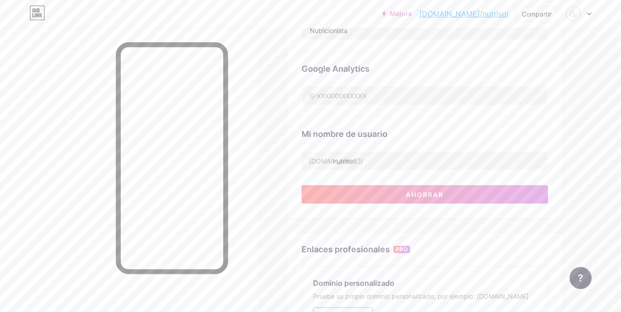
scroll to position [291, 0]
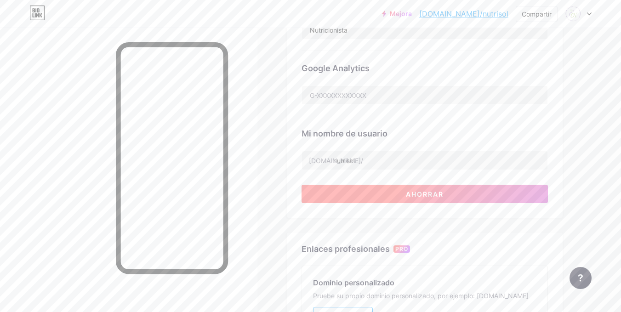
click at [365, 200] on button "Ahorrar" at bounding box center [425, 194] width 246 height 18
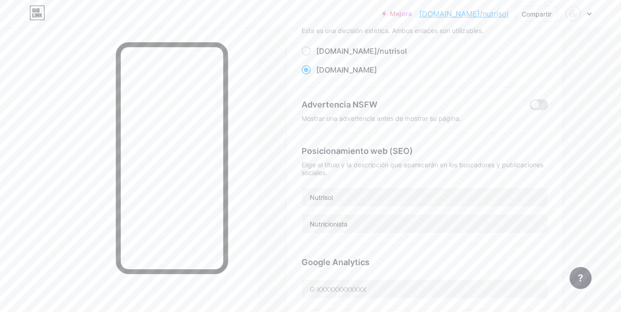
scroll to position [0, 0]
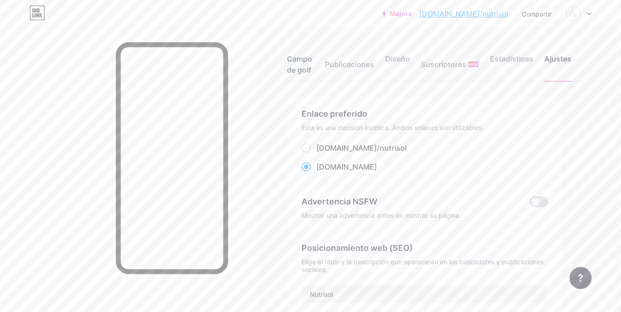
click at [312, 63] on div "Campo de golf" at bounding box center [300, 67] width 27 height 28
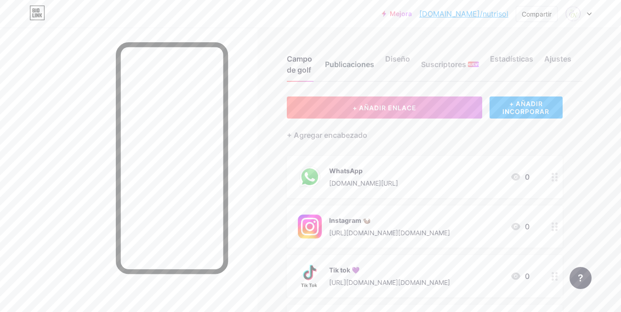
click at [355, 73] on div "Publicaciones" at bounding box center [349, 67] width 49 height 28
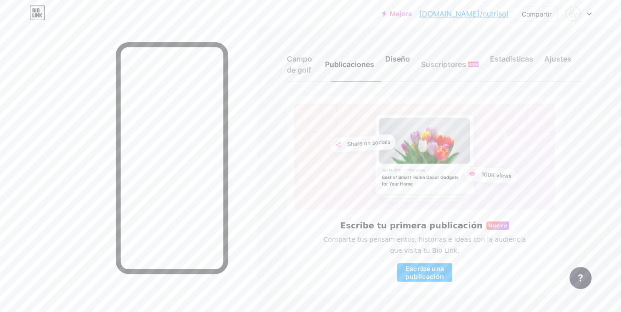
click at [399, 59] on font "Diseño" at bounding box center [397, 58] width 25 height 9
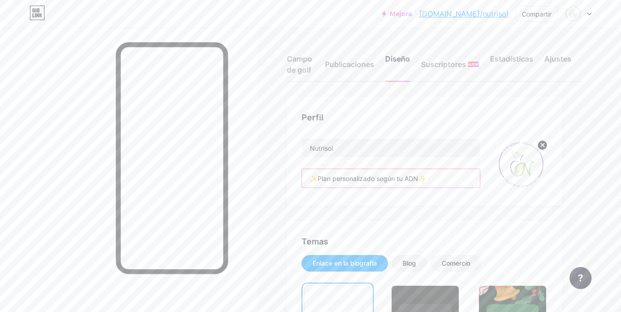
click at [312, 178] on input "✨Plan personalizado según tu ADN✨ 📍Cita Presencial | 🌐Online Agenda tu cita aqu…" at bounding box center [391, 178] width 178 height 18
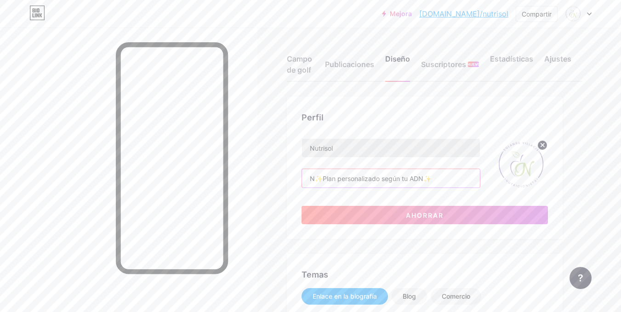
type input "✨Plan personalizado según tu ADN✨ 📍Cita Presencial | 🌐Online Agenda tu cita aqu…"
click at [350, 154] on input "Nutrisol" at bounding box center [391, 148] width 178 height 18
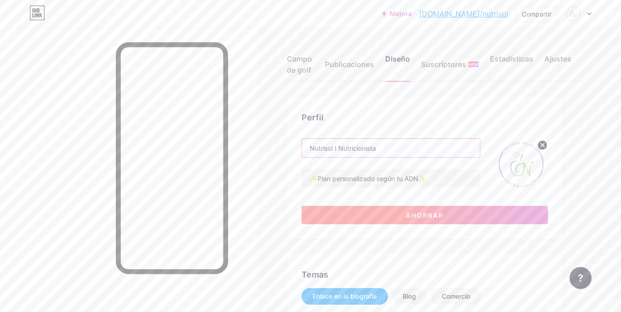
type input "Nutrisol I Nutricionista"
click at [391, 212] on button "Ahorrar" at bounding box center [425, 215] width 246 height 18
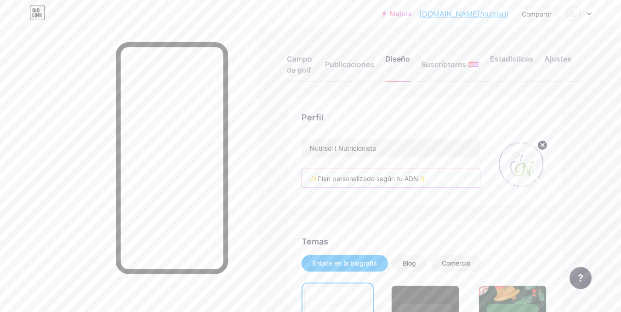
click at [428, 177] on input "✨Plan personalizado según tu ADN✨ 📍Cita Presencial | 🌐Online Agenda tu cita aqu…" at bounding box center [391, 178] width 178 height 18
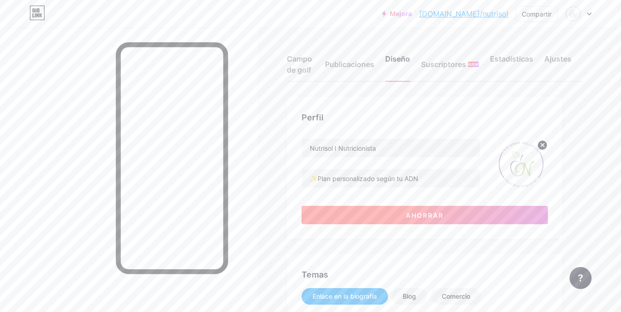
click at [406, 213] on font "Ahorrar" at bounding box center [425, 215] width 38 height 8
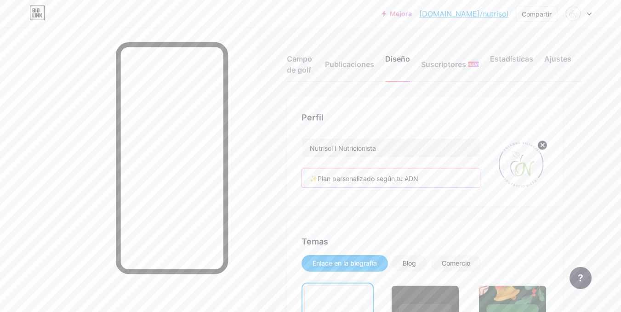
click at [319, 181] on input "✨Plan personalizado según tu ADN 📍Cita Presencial | 🌐Online Agenda tu cita aquí🧬" at bounding box center [391, 178] width 178 height 18
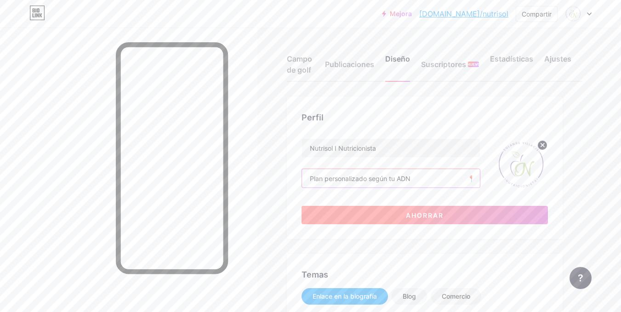
type input "Plan personalizado según tu ADN 📍Cita Presencial | 🌐Online Agenda tu cita aquí🧬"
click at [380, 211] on button "Ahorrar" at bounding box center [425, 215] width 246 height 18
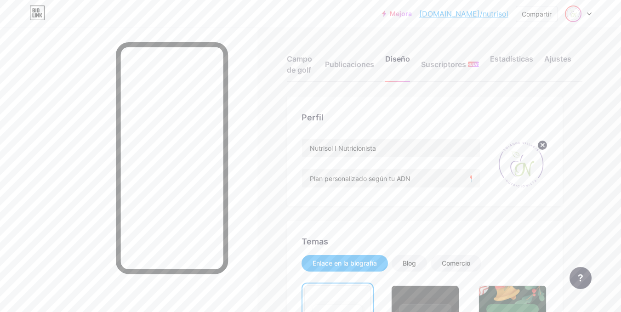
click at [573, 15] on img at bounding box center [573, 13] width 15 height 15
click at [521, 57] on font "Nutrisol" at bounding box center [514, 54] width 20 height 7
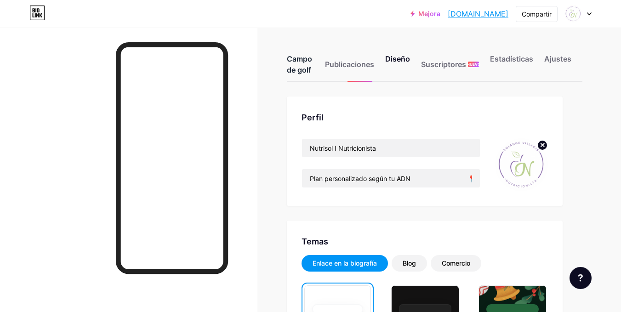
click at [298, 69] on font "Campo de golf" at bounding box center [299, 64] width 25 height 20
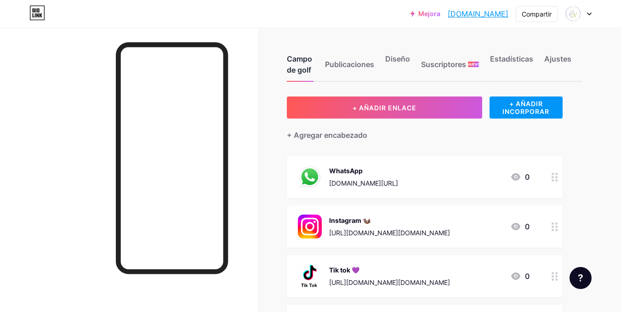
scroll to position [191, 0]
